Goal: Transaction & Acquisition: Purchase product/service

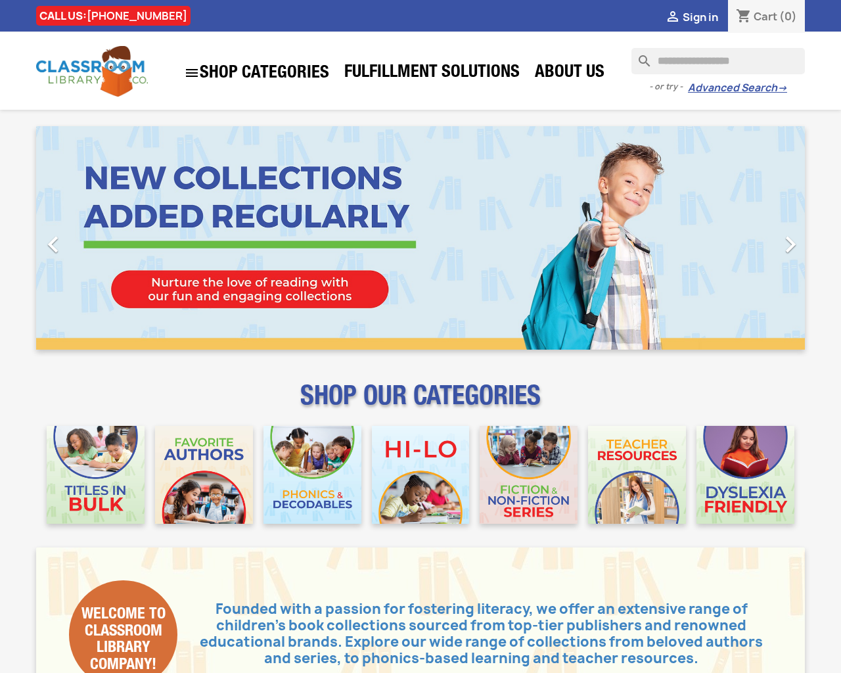
type input "***"
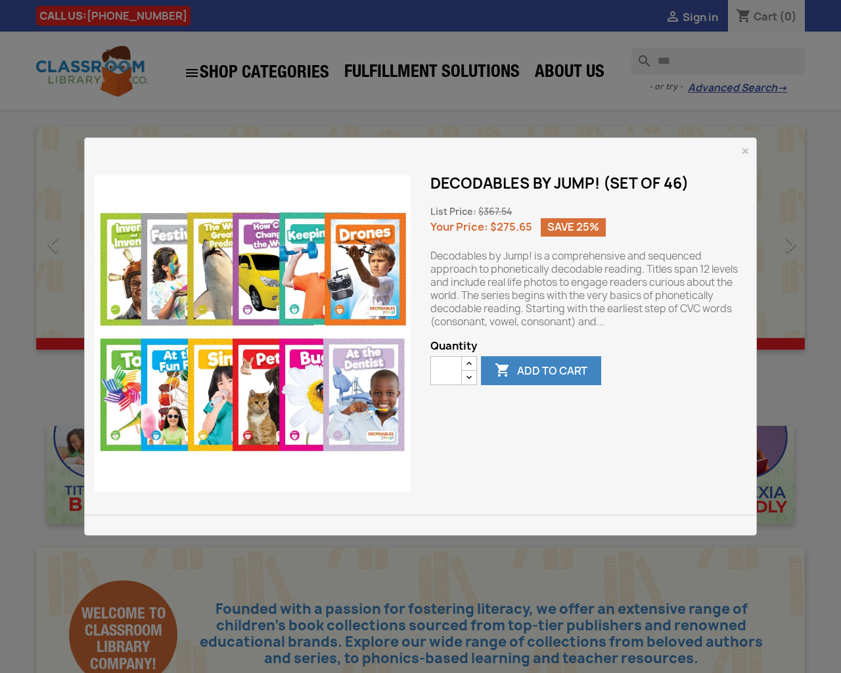
type button "e"
type input "*"
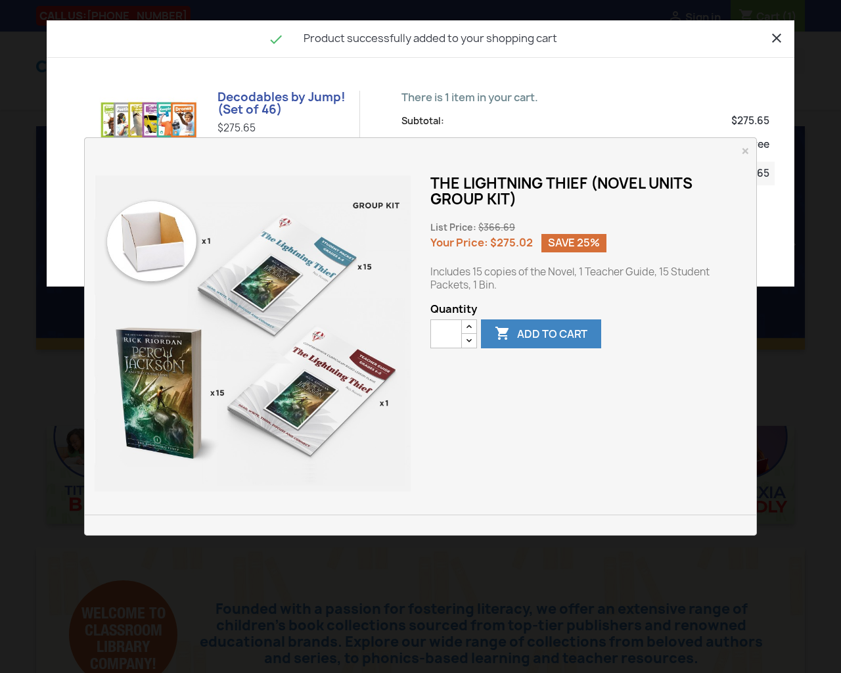
type button "e"
type input "*"
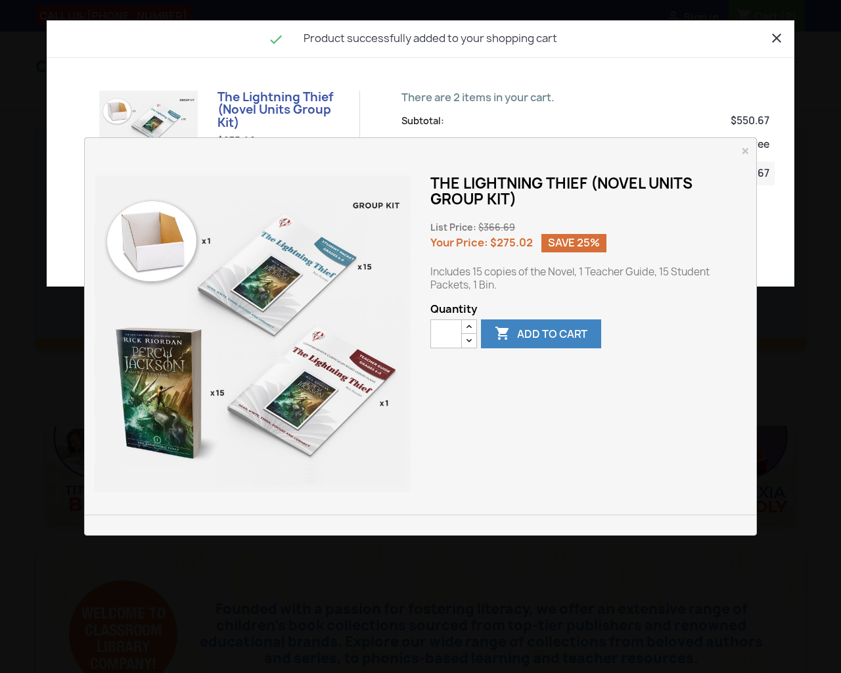
type button "e"
type input "*"
